Goal: Contribute content: Add original content to the website for others to see

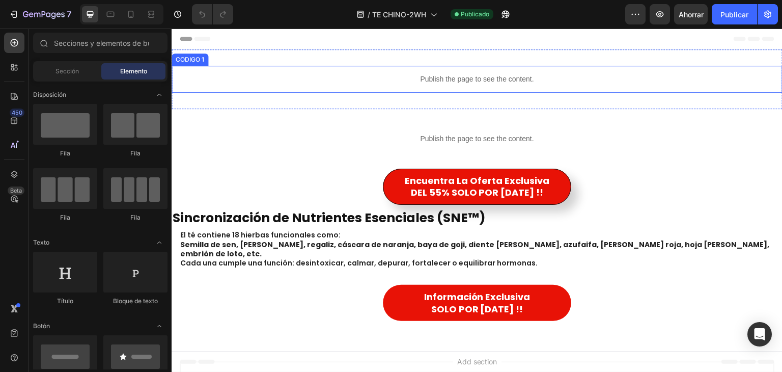
click at [473, 81] on p "Publish the page to see the content." at bounding box center [477, 79] width 611 height 11
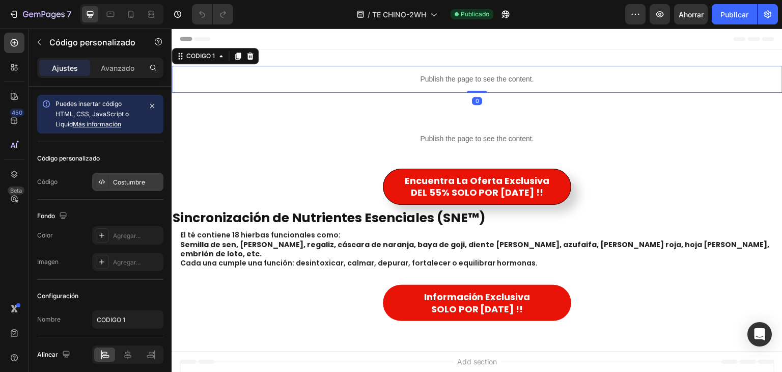
click at [132, 176] on div "Costumbre" at bounding box center [127, 182] width 71 height 18
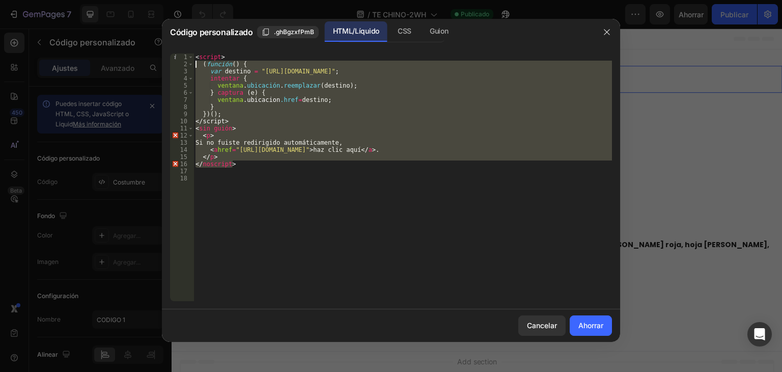
drag, startPoint x: 245, startPoint y: 165, endPoint x: 162, endPoint y: 59, distance: 135.3
click at [162, 59] on div "</noscript> 1 2 3 4 5 6 7 8 9 10 11 12 13 14 15 16 17 18 < script > ( función (…" at bounding box center [391, 177] width 458 height 264
type textarea "<script> (function() {"
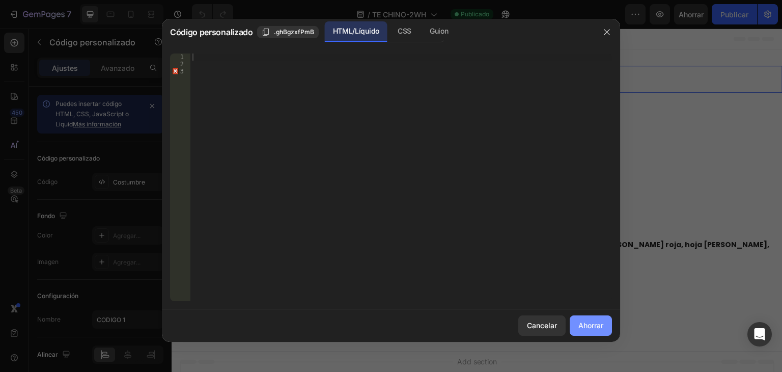
click at [592, 324] on font "Ahorrar" at bounding box center [590, 325] width 25 height 9
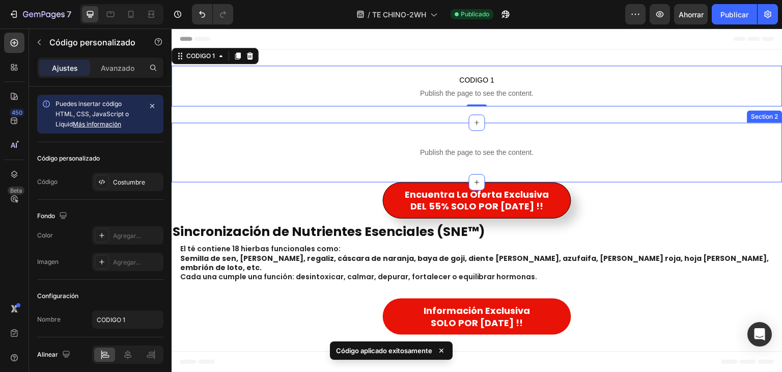
click at [435, 133] on div "Publish the page to see the content. CODIGO 2 Section 2" at bounding box center [477, 153] width 611 height 60
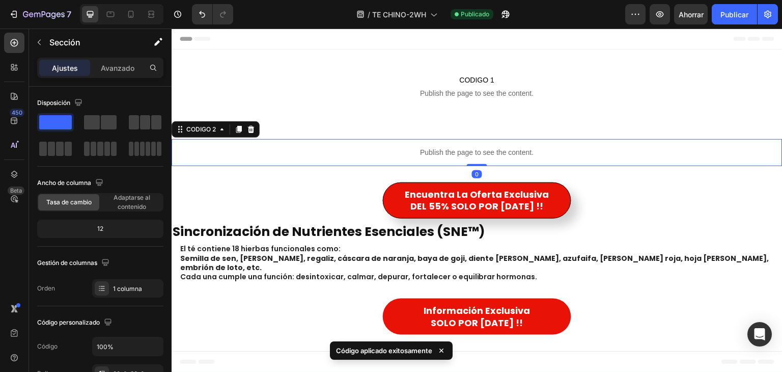
click at [403, 139] on div "Publish the page to see the content." at bounding box center [477, 152] width 611 height 27
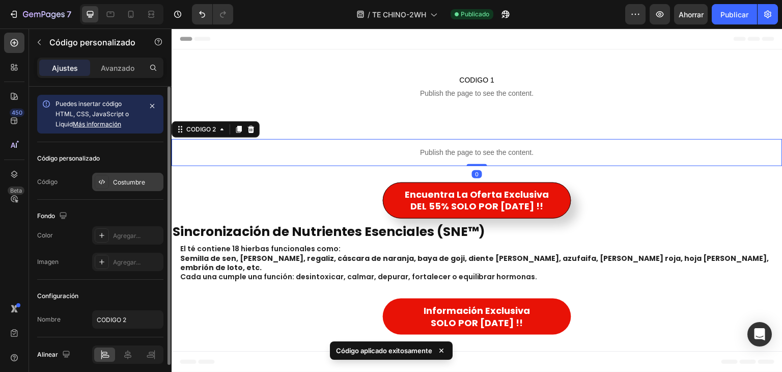
click at [152, 186] on div "Costumbre" at bounding box center [137, 182] width 48 height 9
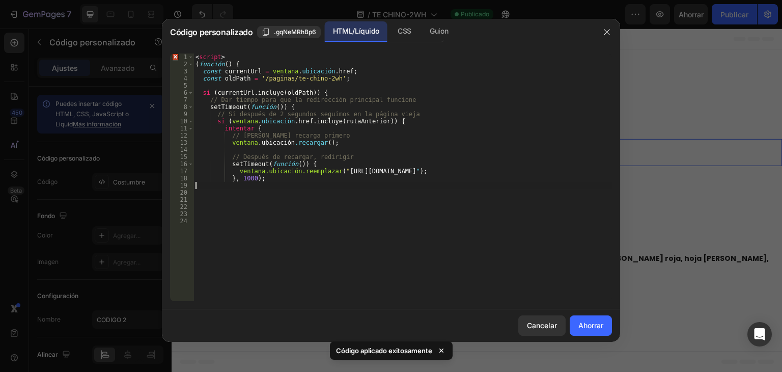
drag, startPoint x: 252, startPoint y: 181, endPoint x: 191, endPoint y: 101, distance: 100.7
click at [196, 121] on div "< script > ( función ( ) { const currentUrl = ventana . ubicación . href ; cons…" at bounding box center [402, 184] width 419 height 262
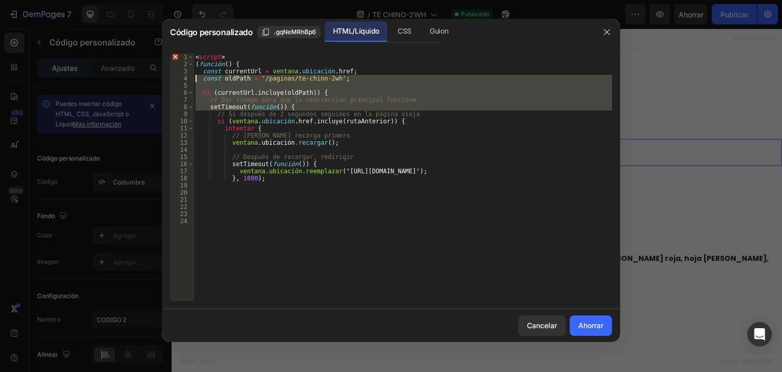
drag, startPoint x: 191, startPoint y: 101, endPoint x: 187, endPoint y: 63, distance: 38.4
click at [187, 63] on div "if (window.location.href.includes(oldPath)) { try { 1 2 3 4 5 6 7 8 9 10 11 12 …" at bounding box center [391, 176] width 442 height 247
type textarea "(function() { const currentUrl = window.location.href;"
click at [187, 63] on font "2" at bounding box center [186, 64] width 4 height 7
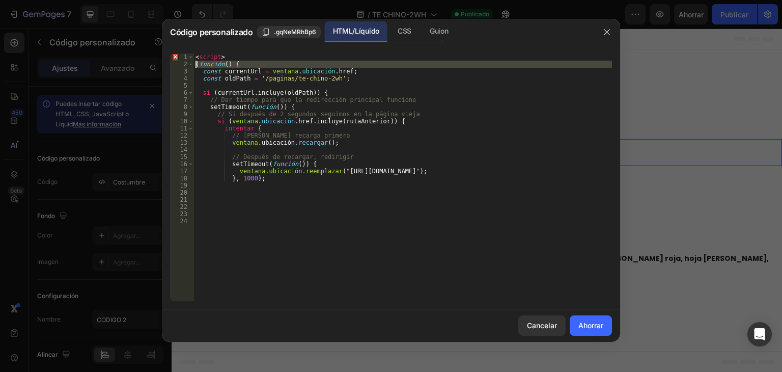
click at [277, 190] on div "< script > ( función ( ) { const currentUrl = ventana . ubicación . href ; cons…" at bounding box center [402, 184] width 419 height 262
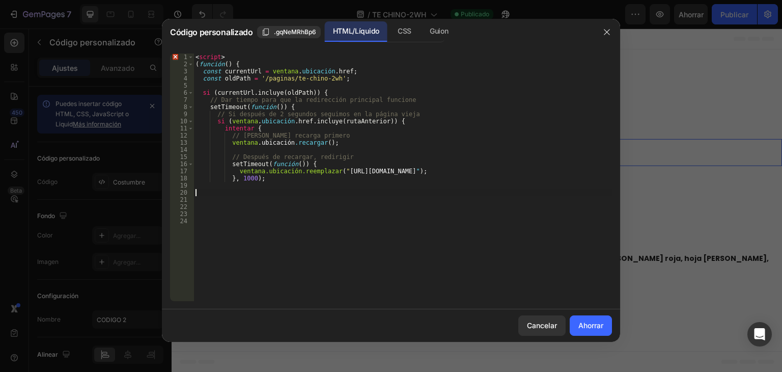
click at [277, 190] on div "< script > ( función ( ) { const currentUrl = ventana . ubicación . href ; cons…" at bounding box center [402, 184] width 419 height 262
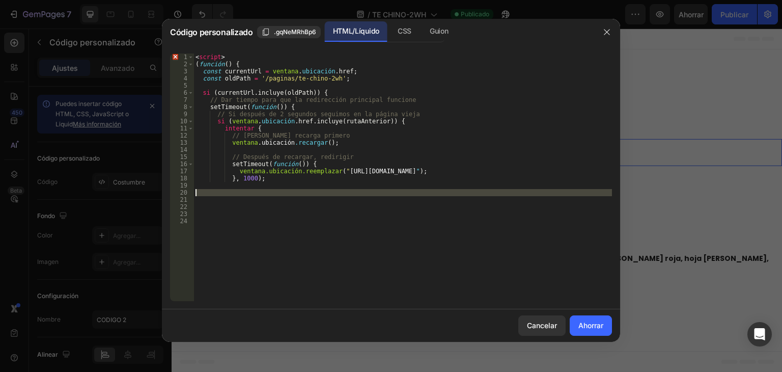
click at [277, 190] on div "< script > ( función ( ) { const currentUrl = ventana . ubicación . href ; cons…" at bounding box center [402, 184] width 419 height 262
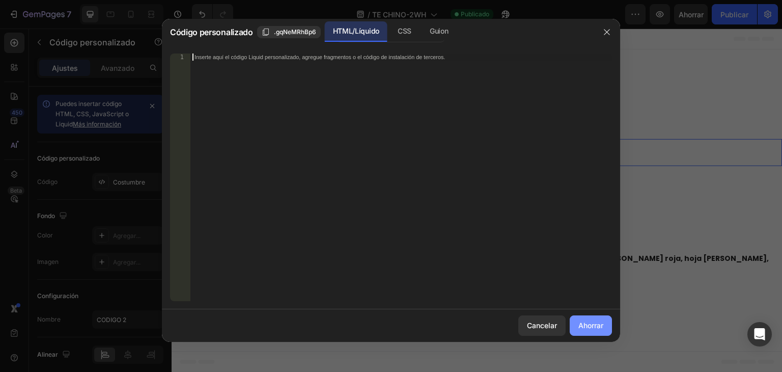
click at [602, 327] on font "Ahorrar" at bounding box center [590, 325] width 25 height 9
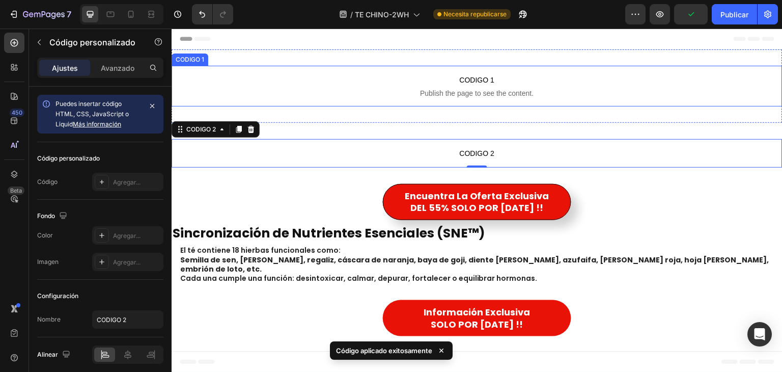
click at [484, 84] on span "CODIGO 1" at bounding box center [477, 80] width 611 height 12
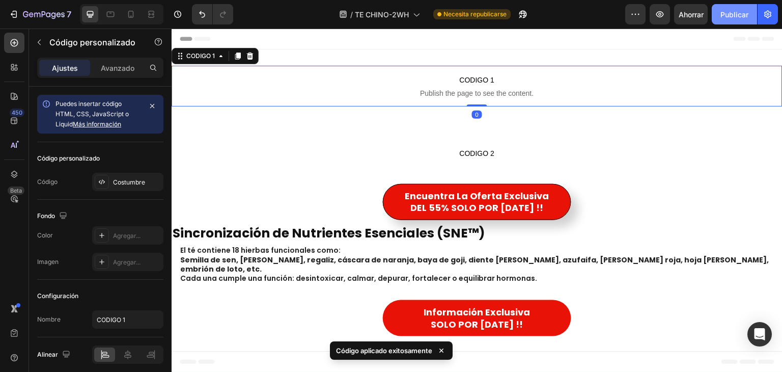
click at [730, 15] on font "Publicar" at bounding box center [734, 14] width 28 height 9
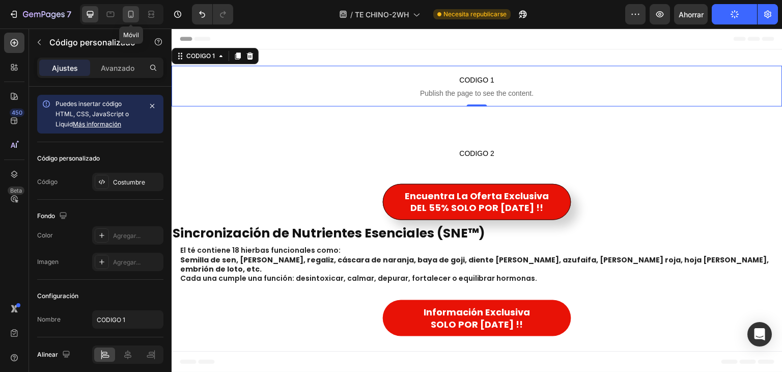
click at [127, 17] on icon at bounding box center [131, 14] width 10 height 10
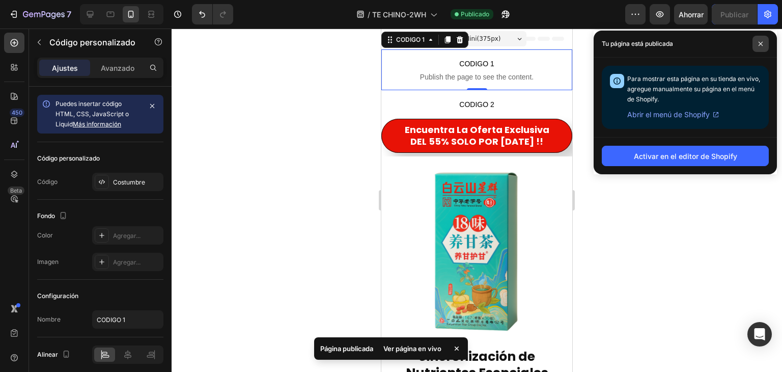
click at [762, 45] on icon at bounding box center [760, 43] width 5 height 5
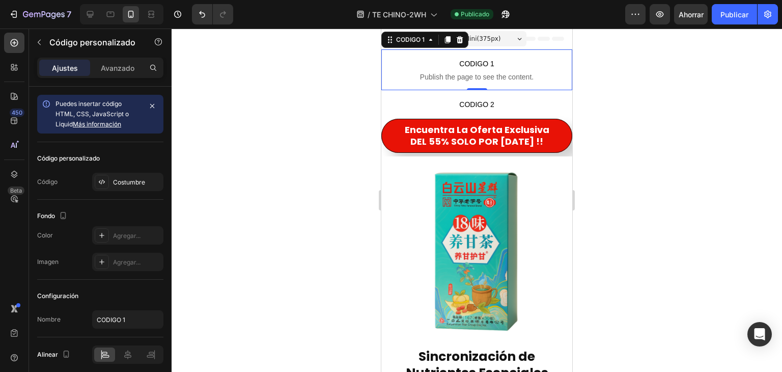
click at [307, 148] on div at bounding box center [477, 200] width 611 height 343
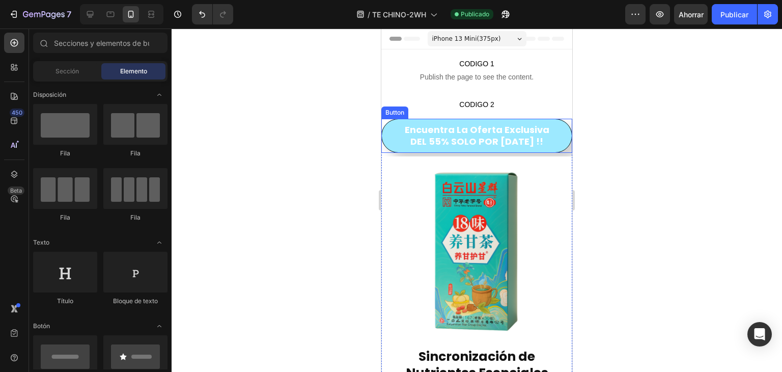
click at [390, 133] on link "encuentra la Oferta Exclusiva DEL 55% SOLO POR HOY !!" at bounding box center [476, 136] width 191 height 34
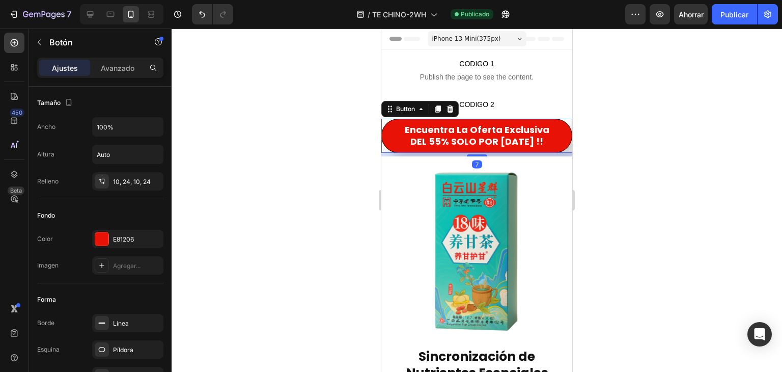
click at [287, 130] on div at bounding box center [477, 200] width 611 height 343
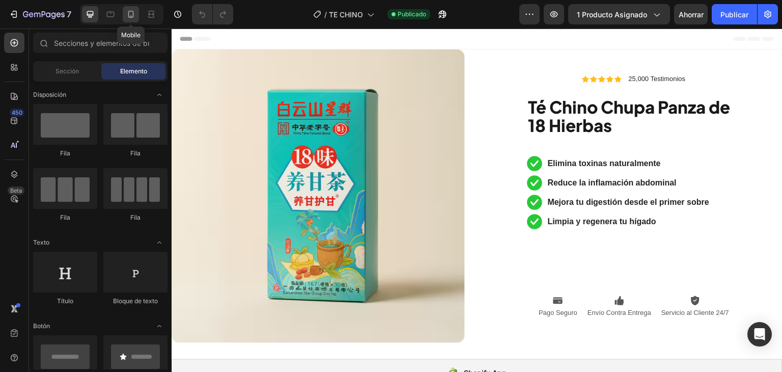
click at [128, 20] on div at bounding box center [131, 14] width 16 height 16
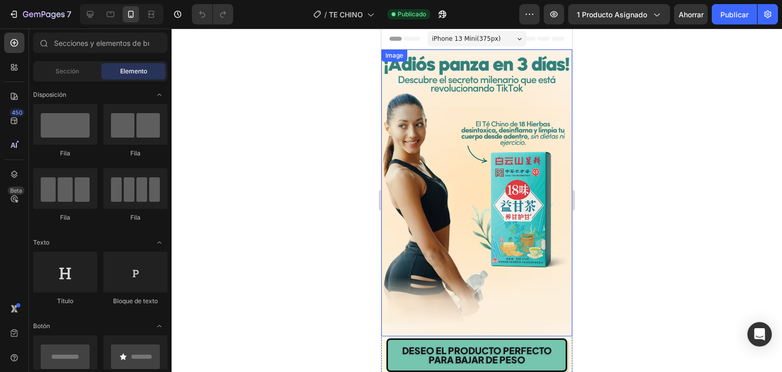
click at [507, 200] on img at bounding box center [476, 192] width 191 height 287
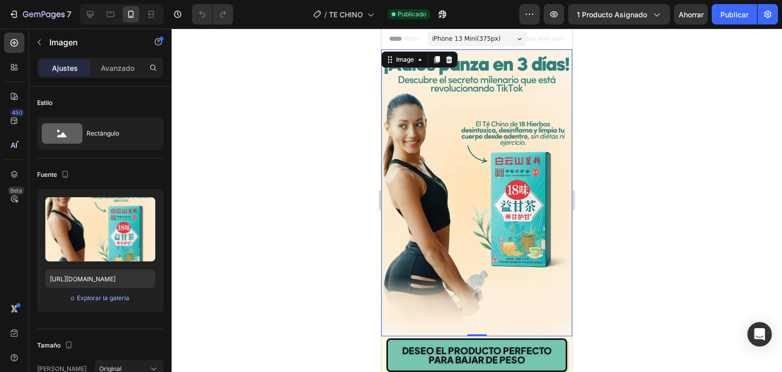
click at [436, 144] on img at bounding box center [476, 192] width 191 height 287
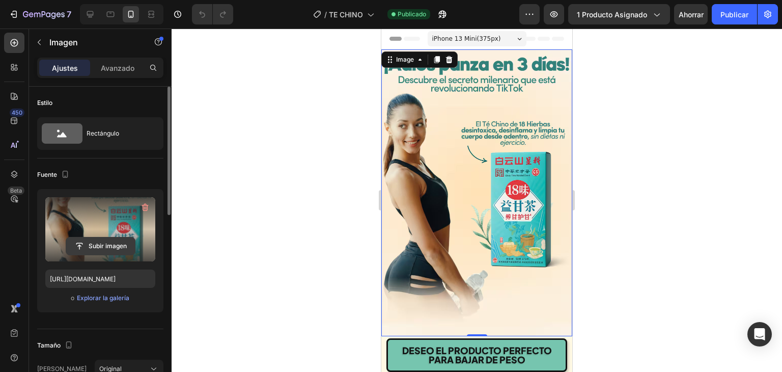
click at [94, 246] on input "file" at bounding box center [100, 245] width 69 height 17
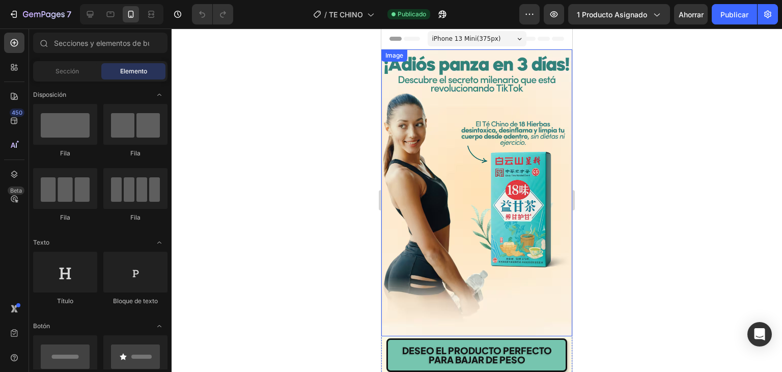
click at [448, 135] on img at bounding box center [476, 192] width 191 height 287
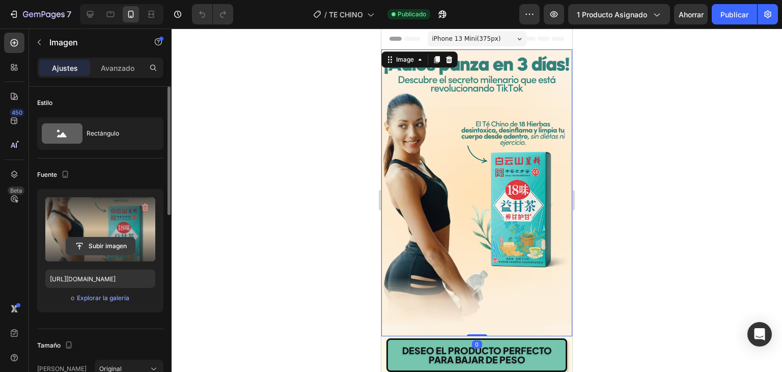
click at [110, 248] on input "file" at bounding box center [100, 245] width 69 height 17
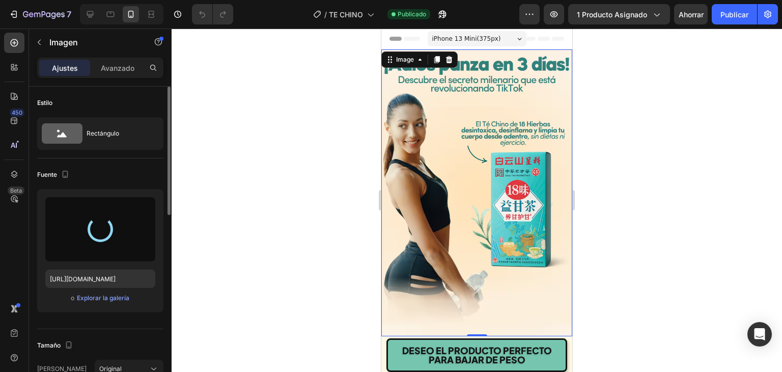
type input "https://cdn.shopify.com/s/files/1/0688/9288/5130/files/gempages_555171946241721…"
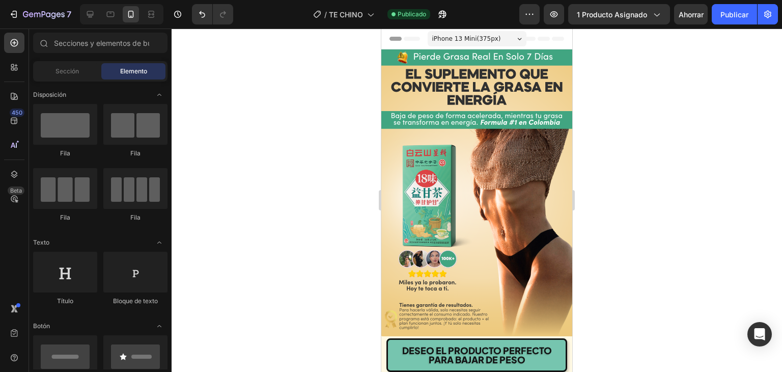
click at [557, 53] on img at bounding box center [476, 192] width 191 height 287
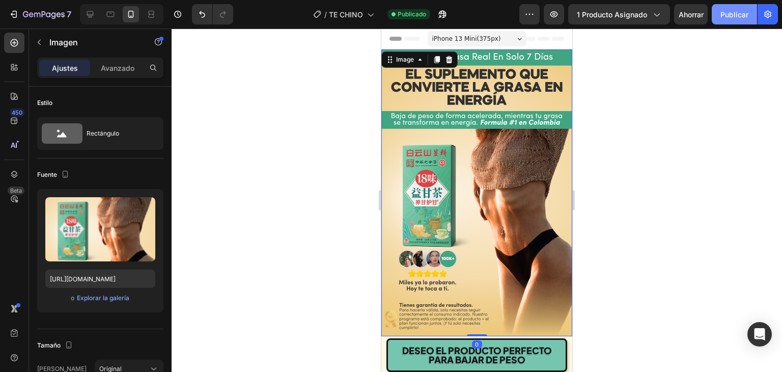
click at [731, 17] on font "Publicar" at bounding box center [734, 14] width 28 height 9
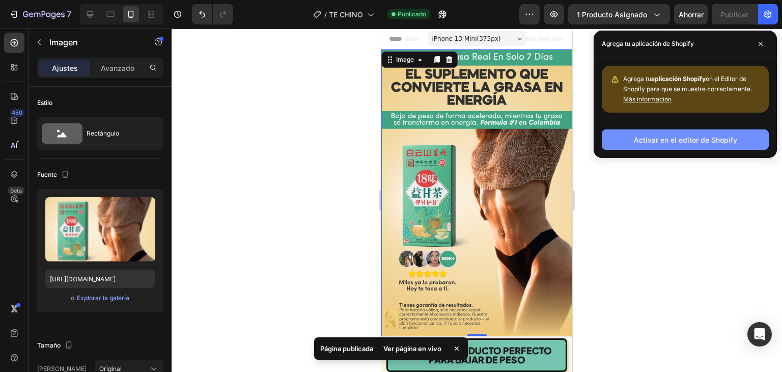
click at [651, 138] on font "Activar en el editor de Shopify" at bounding box center [685, 139] width 103 height 9
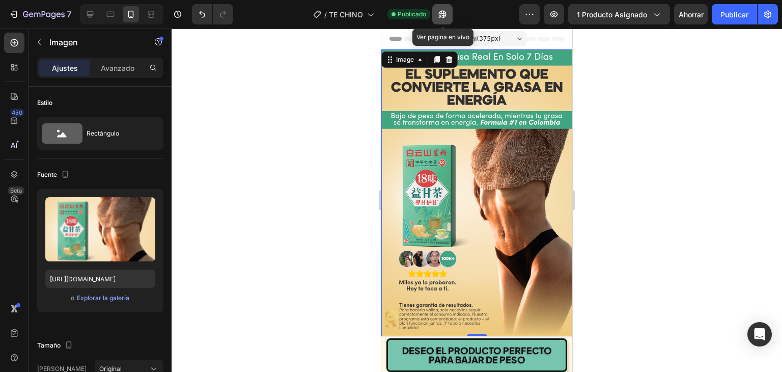
click at [447, 11] on icon "button" at bounding box center [442, 14] width 10 height 10
click at [738, 15] on font "Publicar" at bounding box center [734, 14] width 28 height 9
click at [440, 15] on icon "button" at bounding box center [440, 16] width 3 height 3
